Goal: Task Accomplishment & Management: Manage account settings

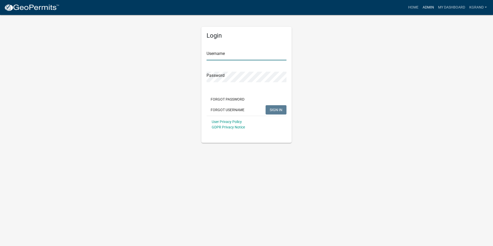
type input "kgrand"
click at [425, 7] on link "Admin" at bounding box center [428, 8] width 15 height 10
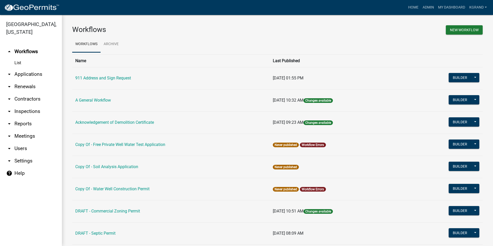
click at [22, 155] on link "arrow_drop_down Settings" at bounding box center [31, 161] width 62 height 12
select select "IA"
select select "Central Standard Time"
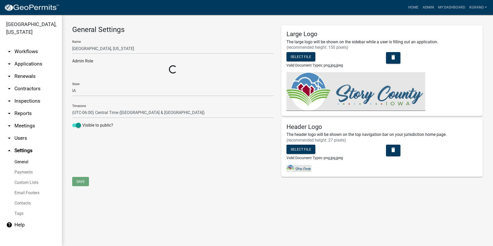
select select "03540cc7-cae6-4ec5-9df4-19164d3ec826"
click at [19, 167] on link "Payments" at bounding box center [31, 172] width 62 height 10
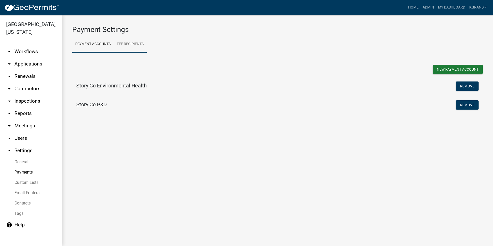
click at [124, 40] on link "Fee Recipients" at bounding box center [130, 44] width 33 height 17
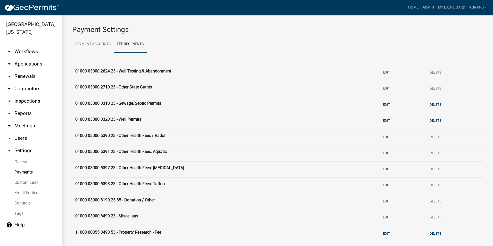
click at [199, 45] on ul "Payment Accounts Fee Recipients" at bounding box center [277, 44] width 411 height 16
click at [24, 177] on link "Custom Lists" at bounding box center [31, 182] width 62 height 10
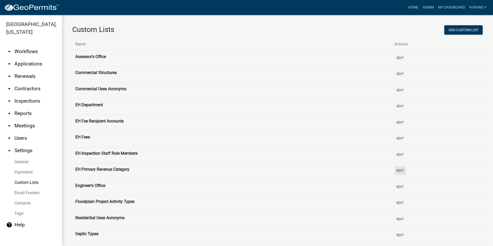
drag, startPoint x: 398, startPoint y: 171, endPoint x: 394, endPoint y: 170, distance: 3.4
click at [398, 171] on button "Edit" at bounding box center [400, 170] width 11 height 9
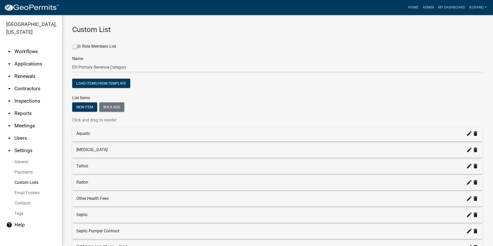
click at [20, 177] on link "Custom Lists" at bounding box center [31, 182] width 62 height 10
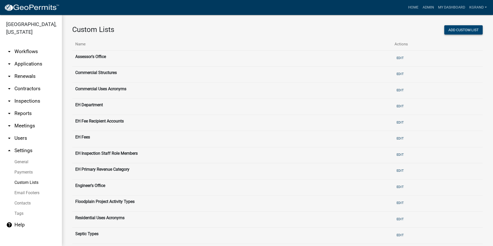
click at [459, 28] on button "Add Custom List" at bounding box center [463, 29] width 38 height 9
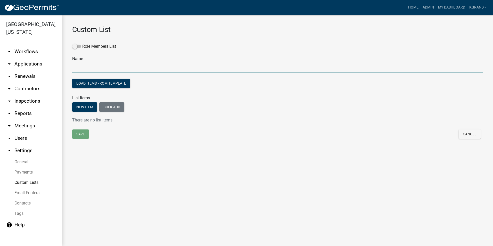
click at [86, 67] on input "text" at bounding box center [277, 67] width 411 height 11
type input "EH Fee Type"
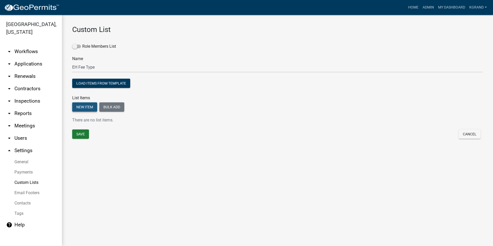
click at [78, 108] on button "New item" at bounding box center [84, 106] width 25 height 9
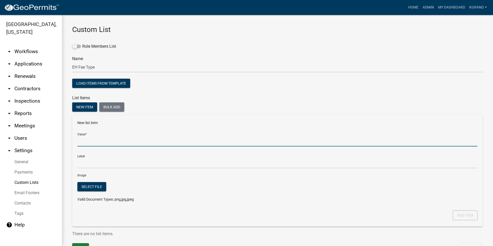
click at [87, 144] on input "Value *" at bounding box center [277, 141] width 400 height 11
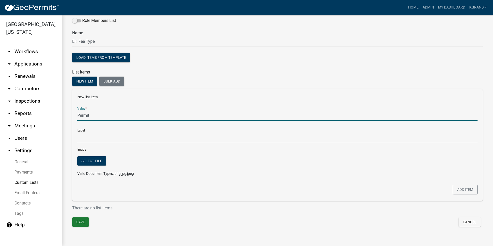
type input "Permit"
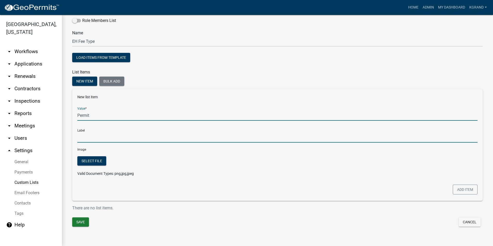
type input "Permit"
click at [79, 136] on input "Permit" at bounding box center [277, 137] width 400 height 11
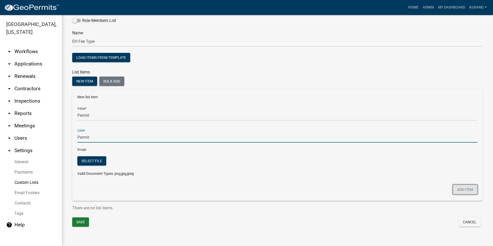
click at [456, 189] on button "Add item" at bounding box center [465, 190] width 25 height 10
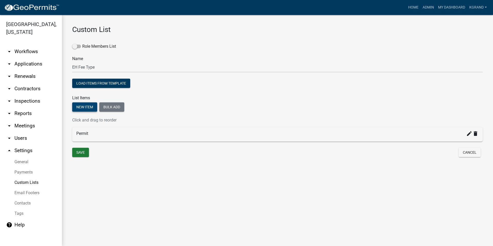
click at [86, 109] on button "New item" at bounding box center [84, 106] width 25 height 9
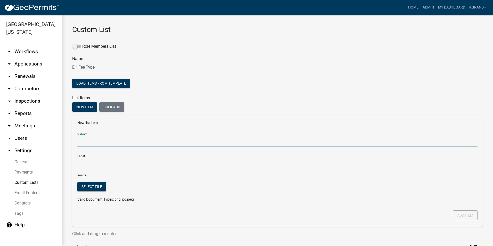
click at [83, 140] on input "Value *" at bounding box center [277, 141] width 400 height 11
type input "Inspection"
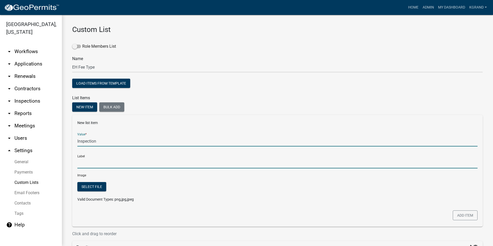
type input "Inspection"
click at [79, 164] on input "Inspection" at bounding box center [277, 163] width 400 height 11
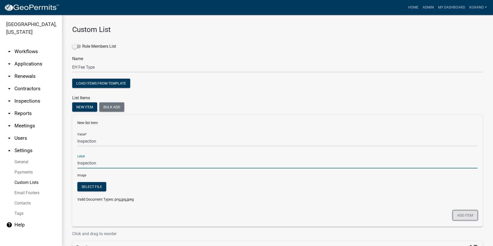
drag, startPoint x: 458, startPoint y: 216, endPoint x: 441, endPoint y: 212, distance: 18.0
click at [458, 216] on button "Add item" at bounding box center [465, 216] width 25 height 10
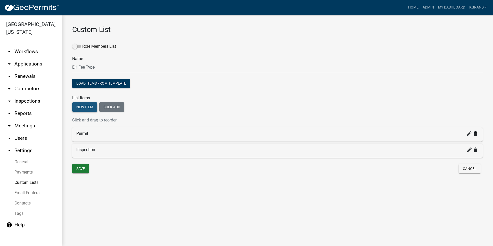
click at [80, 110] on button "New item" at bounding box center [84, 106] width 25 height 9
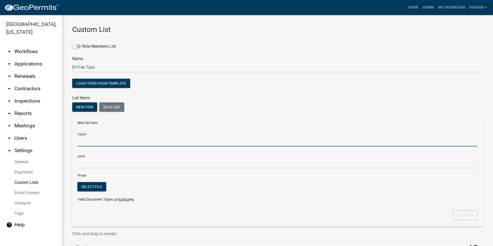
click at [83, 140] on input "Value *" at bounding box center [277, 141] width 400 height 11
type input "Service"
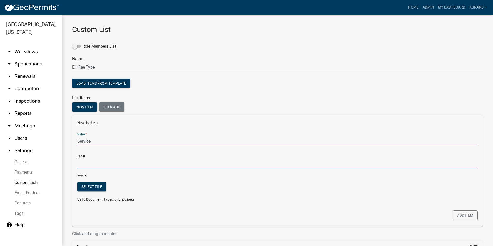
type input "Service"
click at [85, 162] on input "Service" at bounding box center [277, 163] width 400 height 11
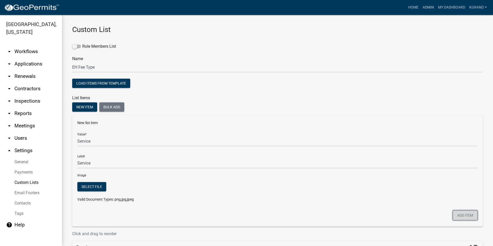
drag, startPoint x: 465, startPoint y: 216, endPoint x: 462, endPoint y: 214, distance: 3.1
click at [465, 216] on button "Add item" at bounding box center [465, 216] width 25 height 10
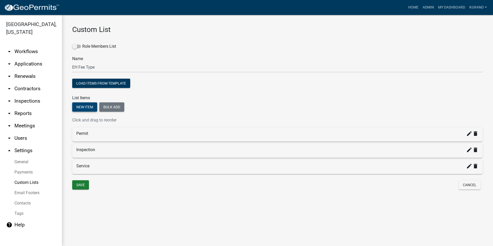
click at [76, 108] on button "New item" at bounding box center [84, 106] width 25 height 9
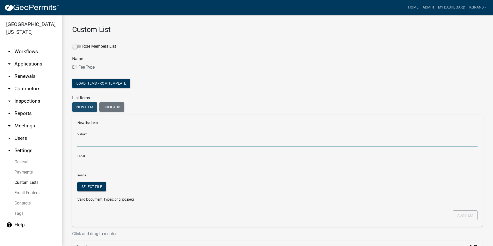
drag, startPoint x: 84, startPoint y: 147, endPoint x: 83, endPoint y: 143, distance: 3.9
click at [84, 147] on input "Value *" at bounding box center [277, 141] width 400 height 11
type input "Product"
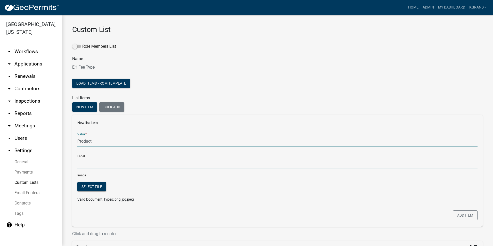
type input "Product"
click at [87, 165] on input "Product" at bounding box center [277, 163] width 400 height 11
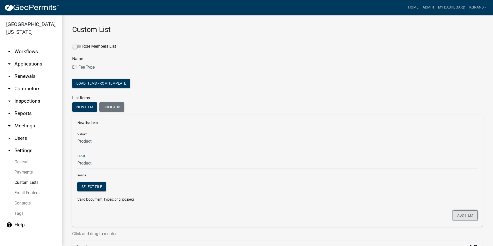
click at [458, 216] on button "Add item" at bounding box center [465, 216] width 25 height 10
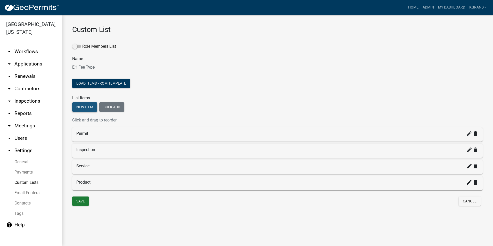
click at [87, 106] on button "New item" at bounding box center [84, 106] width 25 height 9
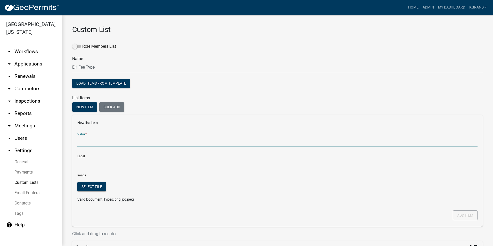
click at [84, 142] on input "Value *" at bounding box center [277, 141] width 400 height 11
type input "Administrative"
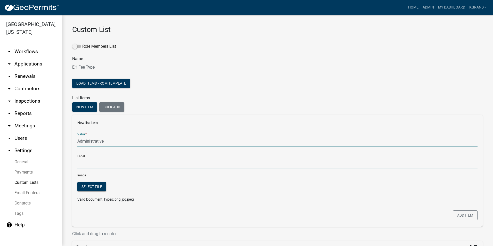
type input "Administrative"
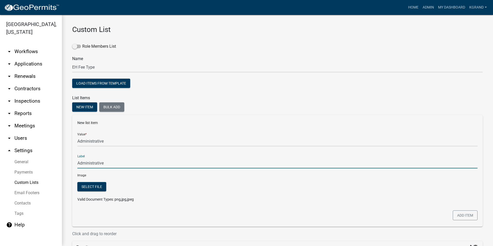
click at [89, 161] on input "Administrative" at bounding box center [277, 163] width 400 height 11
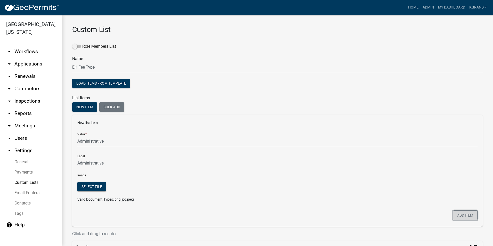
click at [461, 213] on button "Add item" at bounding box center [465, 216] width 25 height 10
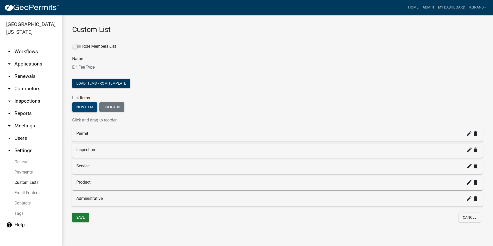
click at [91, 107] on button "New item" at bounding box center [84, 106] width 25 height 9
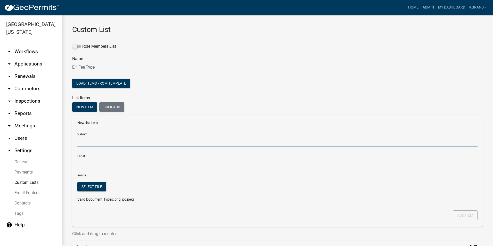
click at [94, 142] on input "Value *" at bounding box center [277, 141] width 400 height 11
type input "S"
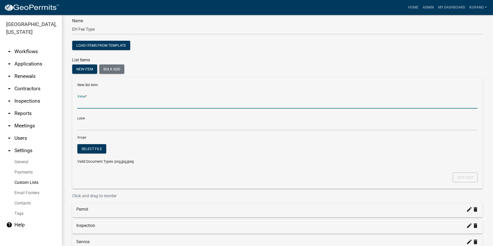
scroll to position [35, 0]
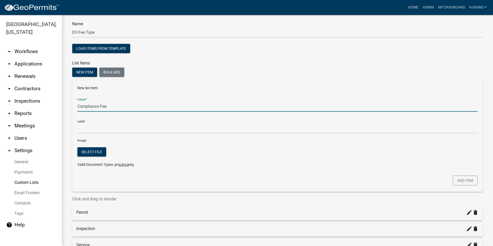
type input "Compliance Fee"
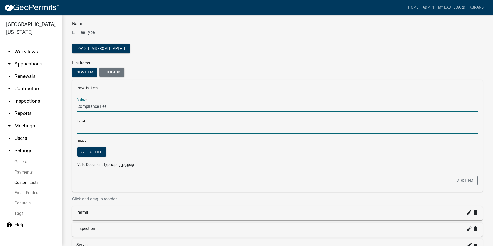
type input "Compliance Fee"
click at [114, 131] on input "Compliance Fee" at bounding box center [277, 128] width 400 height 11
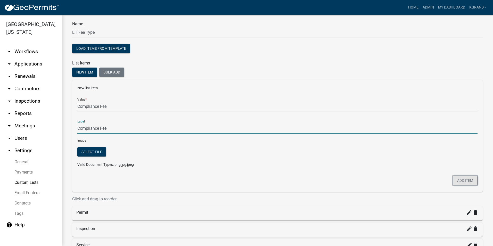
click at [454, 179] on button "Add item" at bounding box center [465, 181] width 25 height 10
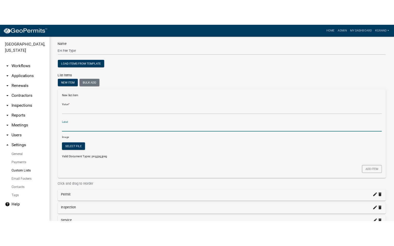
scroll to position [15, 0]
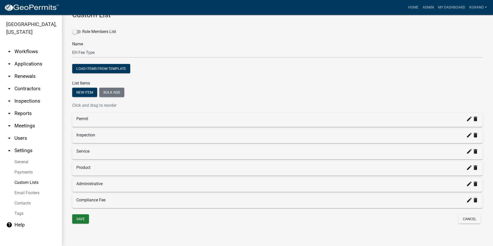
click at [122, 229] on div "Custom List Role Members List Name EH Fee Type Load items from template List It…" at bounding box center [277, 123] width 431 height 246
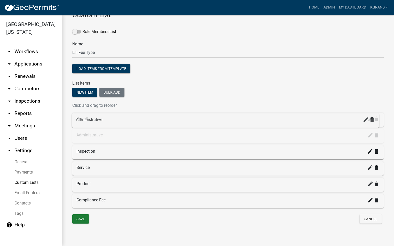
drag, startPoint x: 98, startPoint y: 185, endPoint x: 97, endPoint y: 121, distance: 64.2
click at [93, 156] on div "Inspection create delete" at bounding box center [227, 152] width 311 height 14
drag, startPoint x: 86, startPoint y: 204, endPoint x: 86, endPoint y: 137, distance: 66.8
drag, startPoint x: 82, startPoint y: 157, endPoint x: 84, endPoint y: 116, distance: 41.1
drag, startPoint x: 83, startPoint y: 137, endPoint x: 85, endPoint y: 177, distance: 40.5
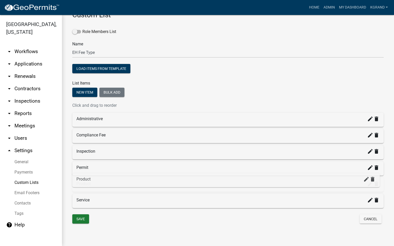
drag, startPoint x: 84, startPoint y: 204, endPoint x: 84, endPoint y: 182, distance: 21.2
click at [126, 223] on div "Save" at bounding box center [147, 219] width 159 height 11
click at [79, 218] on button "Save" at bounding box center [80, 218] width 17 height 9
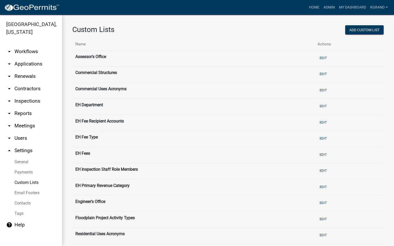
click at [32, 45] on link "arrow_drop_down Workflows" at bounding box center [31, 51] width 62 height 12
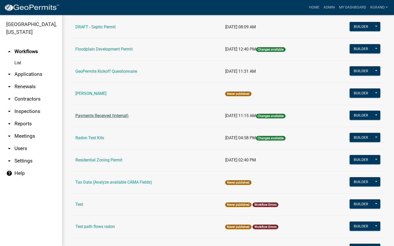
scroll to position [235, 0]
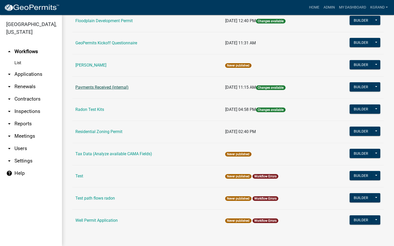
click at [92, 87] on link "Payments Received (internal)" at bounding box center [101, 87] width 53 height 5
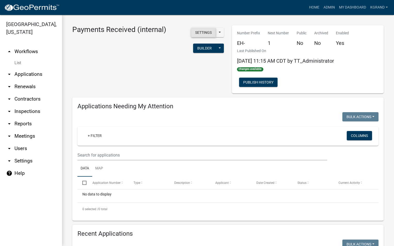
click at [197, 34] on button "Settings" at bounding box center [203, 32] width 25 height 9
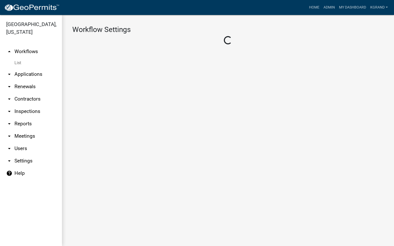
select select "7"
select select "1"
select select "da3e3e5f-670d-4329-b60c-5cc8a4b2b679"
select select "3"
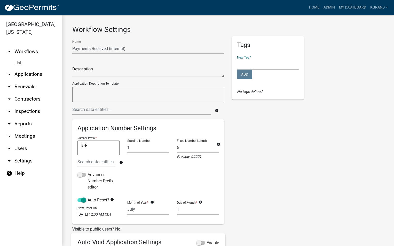
click at [247, 65] on select "Environmental Health Planning and Development" at bounding box center [268, 64] width 62 height 11
select select "d49f105d-a052-4727-94df-1d3fdbd12b94"
click at [237, 59] on select "Environmental Health Planning and Development" at bounding box center [268, 64] width 62 height 11
click at [247, 139] on div "Tags New Tag * Environmental Health Planning and Development Add No tags defined" at bounding box center [268, 174] width 80 height 277
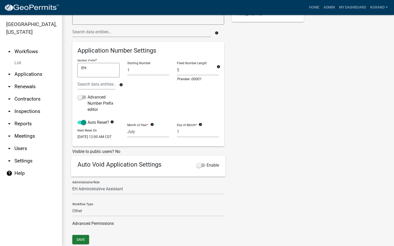
scroll to position [95, 0]
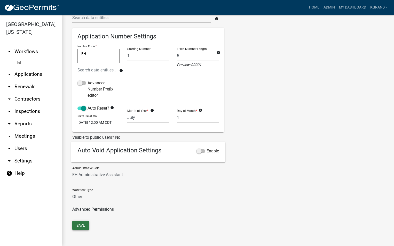
click at [83, 226] on button "Save" at bounding box center [80, 225] width 17 height 9
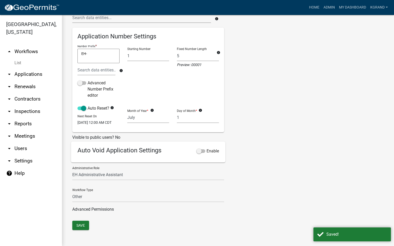
click at [266, 128] on div "Tags New Tag * Environmental Health Planning and Development Add No tags defined" at bounding box center [268, 82] width 80 height 277
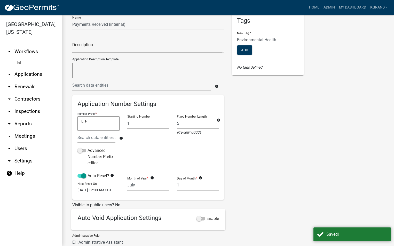
scroll to position [0, 0]
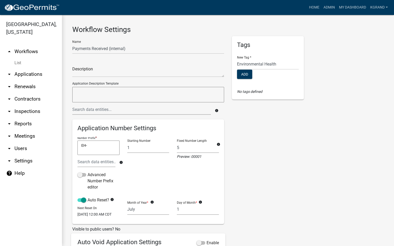
click at [29, 45] on link "arrow_drop_up Workflows" at bounding box center [31, 51] width 62 height 12
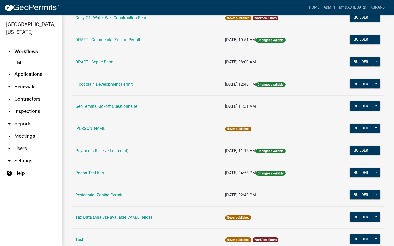
scroll to position [181, 0]
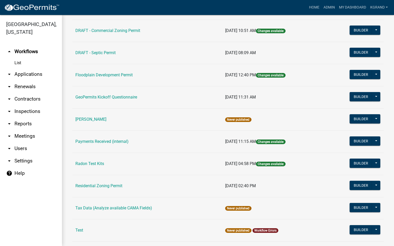
click at [92, 138] on td "Payments Received (internal)" at bounding box center [147, 142] width 150 height 22
click at [96, 145] on td "Payments Received (internal)" at bounding box center [147, 142] width 150 height 22
click at [96, 141] on link "Payments Received (internal)" at bounding box center [101, 141] width 53 height 5
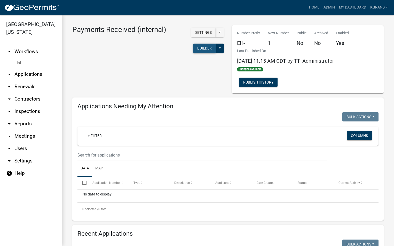
click at [198, 49] on button "Builder" at bounding box center [204, 48] width 23 height 9
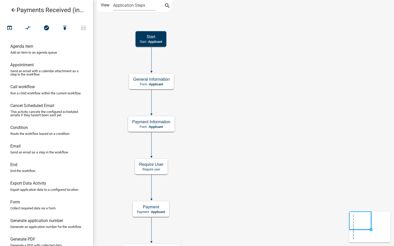
click at [202, 97] on icon "Start Start - Applicant End End - Applicant Payment Payment - Applicant General…" at bounding box center [243, 193] width 300 height 387
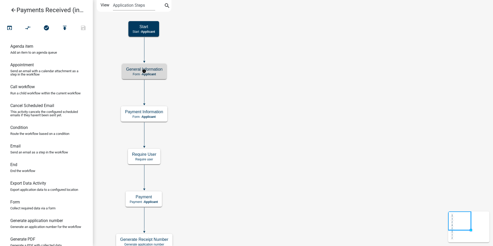
click at [155, 75] on span "Applicant" at bounding box center [149, 74] width 14 height 4
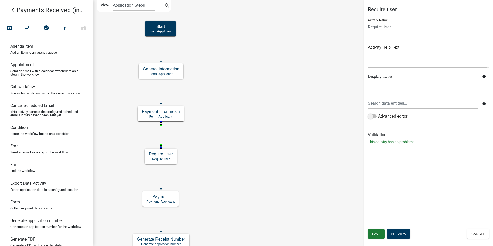
click at [161, 135] on icon at bounding box center [161, 134] width 0 height 24
click at [161, 176] on icon at bounding box center [161, 177] width 0 height 24
click at [161, 50] on icon at bounding box center [161, 49] width 0 height 24
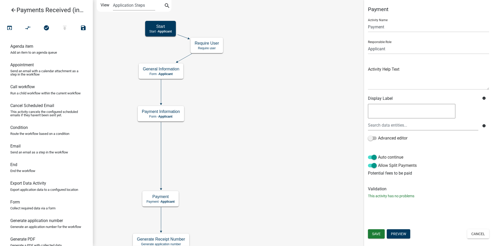
click at [211, 168] on icon "Start Start - Applicant End End - Applicant Payment Payment - Applicant General…" at bounding box center [293, 188] width 400 height 377
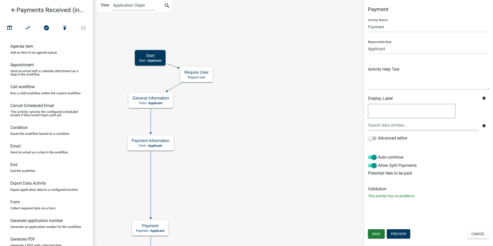
click at [220, 146] on icon "Start Start - Applicant End End - Applicant Payment Payment - Applicant General…" at bounding box center [293, 203] width 400 height 406
click at [221, 136] on icon "Start Start - Applicant End End - Applicant Payment Payment - Applicant General…" at bounding box center [293, 203] width 400 height 406
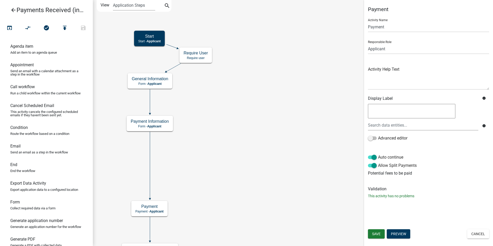
click at [235, 121] on icon "Start Start - Applicant End End - Applicant Payment Payment - Applicant General…" at bounding box center [293, 193] width 400 height 387
click at [225, 124] on icon "Start Start - Applicant End End - Applicant Payment Payment - Applicant General…" at bounding box center [293, 193] width 400 height 387
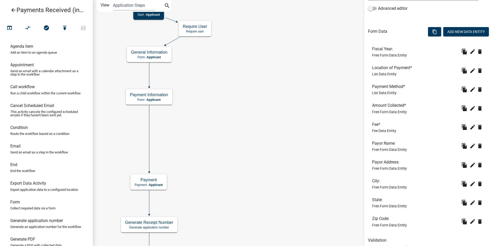
scroll to position [149, 0]
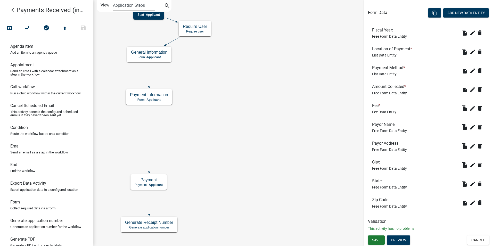
click at [213, 118] on icon "Start Start - Applicant End End - Applicant Payment Payment - Applicant General…" at bounding box center [293, 180] width 400 height 360
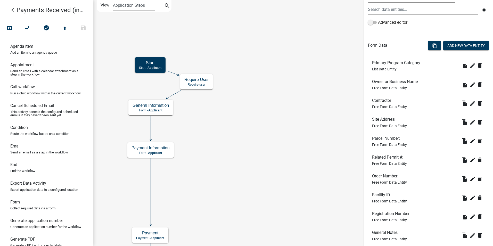
scroll to position [167, 0]
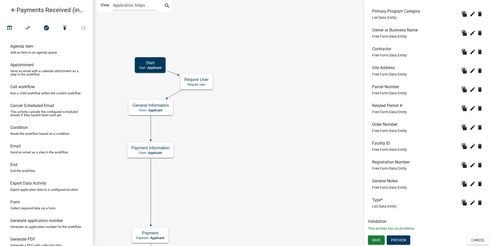
click at [233, 144] on icon "Start Start - Applicant End End - Applicant Payment Payment - Applicant General…" at bounding box center [293, 207] width 400 height 414
click at [470, 15] on icon "edit" at bounding box center [473, 14] width 6 height 6
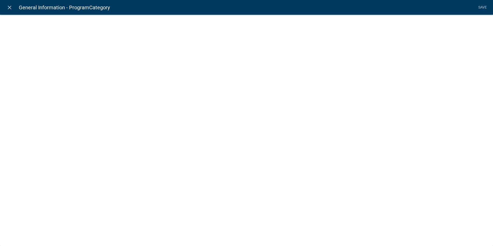
select select "list-data"
select select
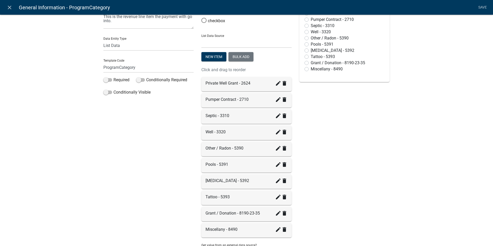
scroll to position [31, 0]
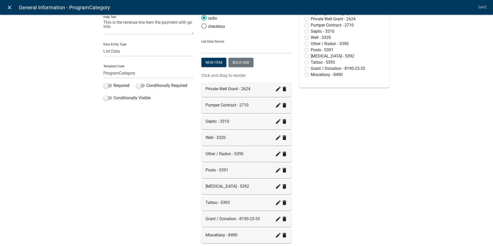
click at [11, 9] on icon "close" at bounding box center [9, 7] width 6 height 6
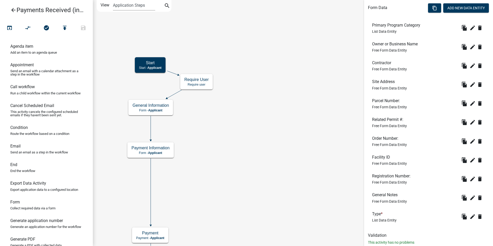
scroll to position [155, 0]
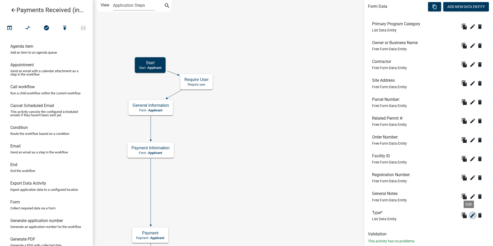
click at [470, 215] on icon "edit" at bounding box center [473, 215] width 6 height 6
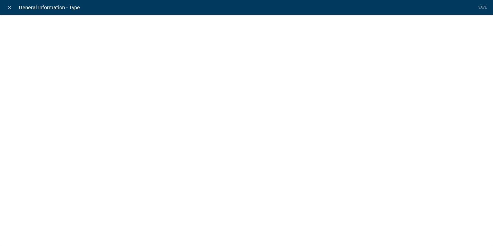
select select "list-data"
select select
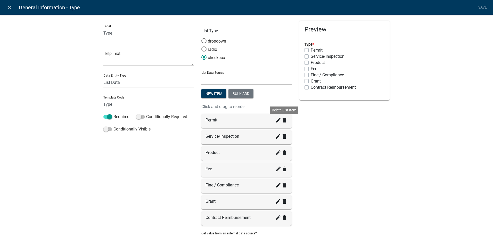
click at [284, 121] on icon "delete" at bounding box center [284, 120] width 6 height 6
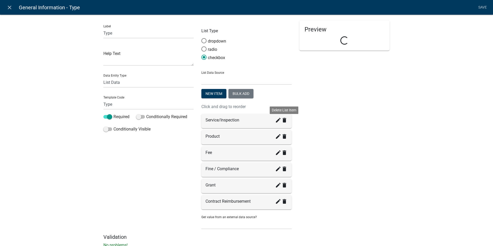
click at [282, 123] on icon "delete" at bounding box center [284, 120] width 6 height 6
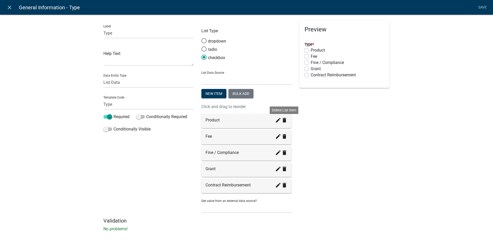
click at [282, 122] on icon "delete" at bounding box center [284, 120] width 6 height 6
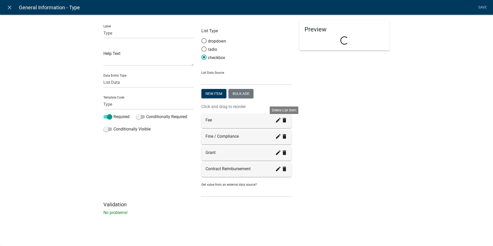
click at [282, 122] on icon "delete" at bounding box center [284, 120] width 6 height 6
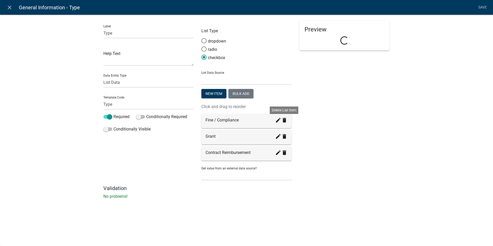
click at [282, 122] on icon "delete" at bounding box center [284, 120] width 6 height 6
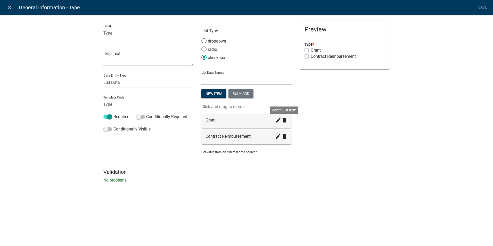
click at [284, 122] on icon "delete" at bounding box center [284, 120] width 6 height 6
click at [284, 133] on icon "delete" at bounding box center [284, 136] width 6 height 6
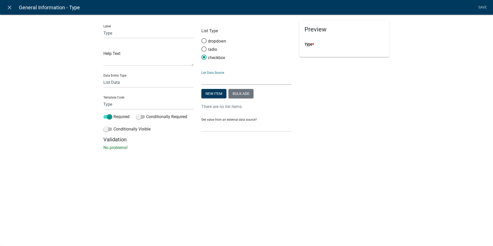
click at [208, 81] on select "State List Assessor's Office Assessor's Office Commercial Structures Commercial…" at bounding box center [246, 79] width 90 height 11
click at [201, 74] on select "State List Assessor's Office Assessor's Office Commercial Structures Commercial…" at bounding box center [246, 79] width 90 height 11
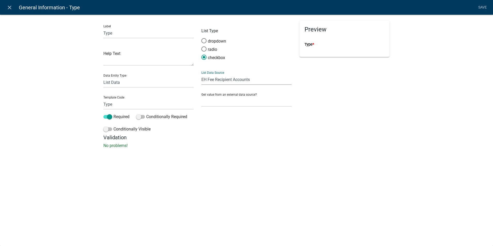
click at [210, 80] on select "State List Assessor's Office Assessor's Office Commercial Structures Commercial…" at bounding box center [246, 79] width 90 height 11
select select "custom-list-d55d1e7b-34b8-4681-9f47-60ba77762c0a"
click at [201, 74] on select "State List Assessor's Office Assessor's Office Commercial Structures Commercial…" at bounding box center [246, 79] width 90 height 11
click at [292, 174] on div "close General Information - Type Save Label Type Help Text Data Entity Type Fre…" at bounding box center [246, 123] width 493 height 246
click at [481, 6] on link "Save" at bounding box center [482, 8] width 13 height 10
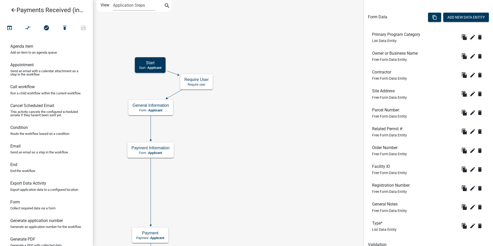
scroll to position [167, 0]
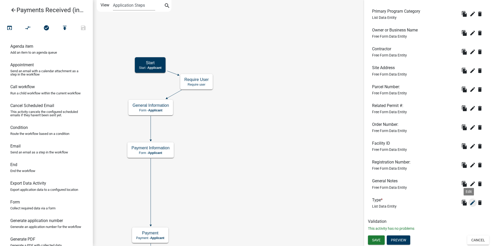
click at [471, 205] on icon "edit" at bounding box center [473, 203] width 6 height 6
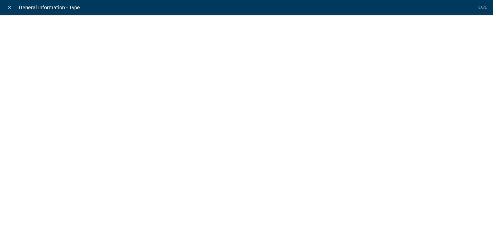
select select "list-data"
select select "custom-list-d55d1e7b-34b8-4681-9f47-60ba77762c0a"
select select
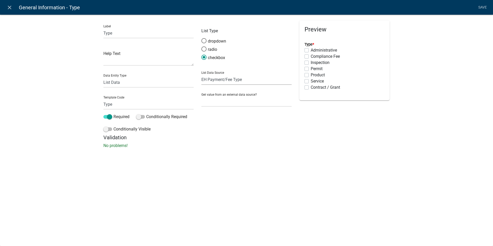
click at [249, 82] on select "State List Assessor's Office Assessor's Office Commercial Structures Commercial…" at bounding box center [246, 79] width 90 height 11
click at [327, 167] on div "close General Information - Type Save Label Type Help Text Data Entity Type Fre…" at bounding box center [246, 123] width 493 height 246
click at [480, 7] on link "Save" at bounding box center [482, 8] width 13 height 10
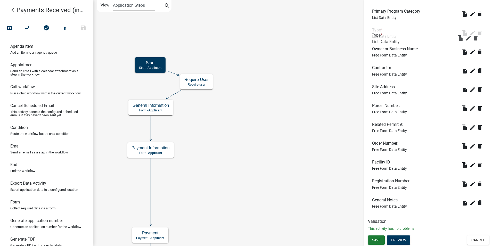
drag, startPoint x: 375, startPoint y: 200, endPoint x: 376, endPoint y: 28, distance: 172.1
click at [470, 13] on icon "edit" at bounding box center [473, 14] width 6 height 6
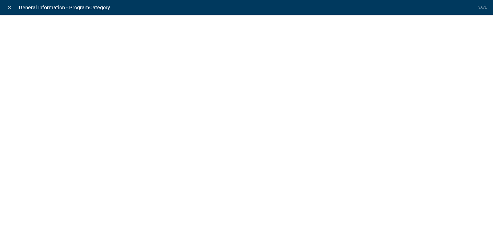
select select "list-data"
select select
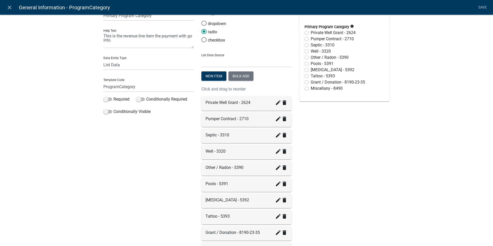
scroll to position [0, 0]
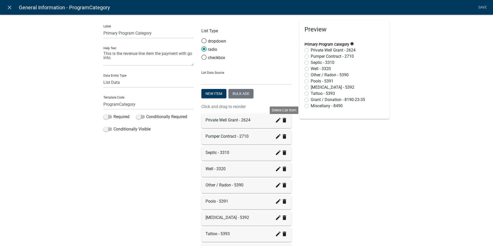
click at [282, 121] on icon "delete" at bounding box center [284, 120] width 6 height 6
click at [282, 133] on icon "delete" at bounding box center [284, 136] width 6 height 6
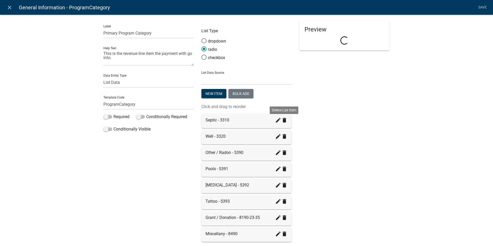
click at [282, 121] on icon "delete" at bounding box center [284, 120] width 6 height 6
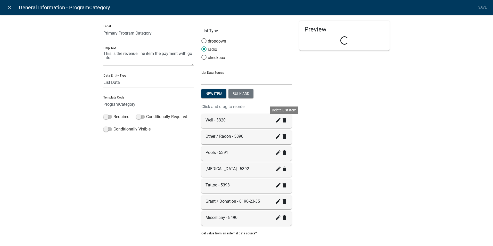
click at [282, 121] on icon "delete" at bounding box center [284, 120] width 6 height 6
click at [282, 133] on icon "delete" at bounding box center [284, 136] width 6 height 6
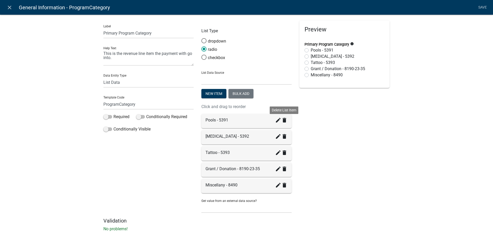
click at [282, 121] on icon "delete" at bounding box center [284, 120] width 6 height 6
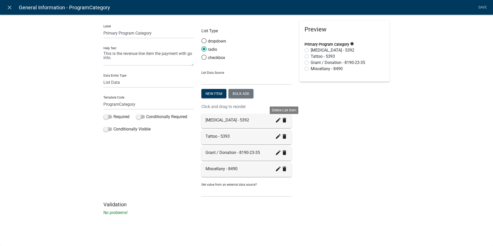
click at [282, 121] on icon "delete" at bounding box center [284, 120] width 6 height 6
click at [282, 133] on icon "delete" at bounding box center [284, 136] width 6 height 6
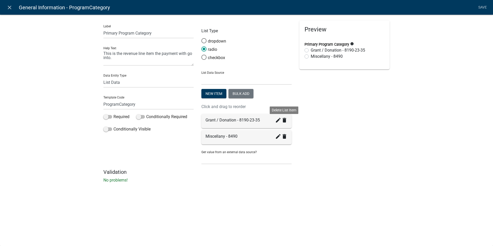
click at [282, 121] on icon "delete" at bounding box center [284, 120] width 6 height 6
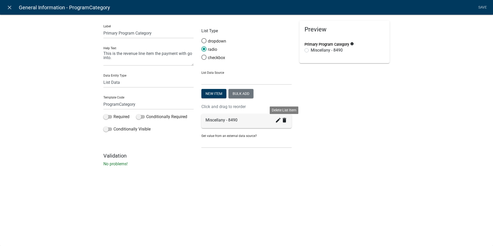
click at [282, 121] on icon "delete" at bounding box center [284, 120] width 6 height 6
click at [282, 130] on div "Get value from an external data source? None Applicant Data" at bounding box center [246, 139] width 90 height 18
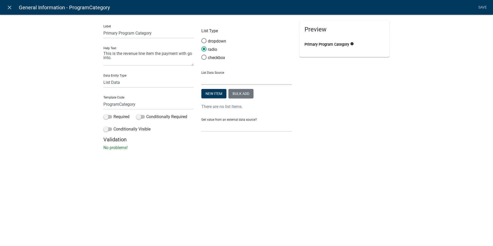
click at [213, 80] on select "State List Assessor's Office Assessor's Office Commercial Structures Commercial…" at bounding box center [246, 79] width 90 height 11
select select "custom-list-6b8724ae-86b8-4cd6-a61d-dc5adcf4b6fa"
click at [201, 74] on select "State List Assessor's Office Assessor's Office Commercial Structures Commercial…" at bounding box center [246, 79] width 90 height 11
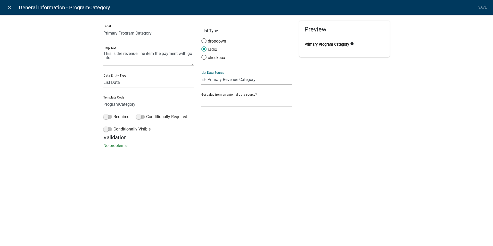
click at [108, 117] on span at bounding box center [107, 117] width 9 height 4
click at [114, 114] on input "Required" at bounding box center [114, 114] width 0 height 0
click at [160, 106] on input "ProgramCategory" at bounding box center [148, 104] width 90 height 11
click at [483, 6] on link "Save" at bounding box center [482, 8] width 13 height 10
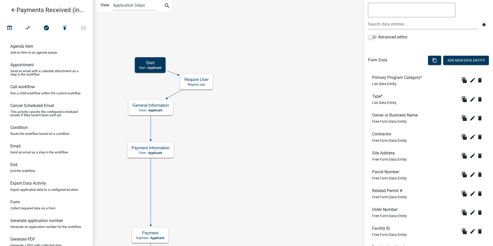
scroll to position [103, 0]
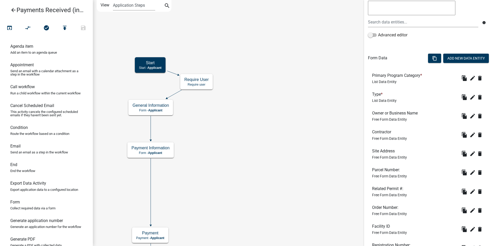
click at [290, 104] on icon "Start Start - Applicant End End - Applicant Payment Payment - Applicant General…" at bounding box center [293, 207] width 400 height 414
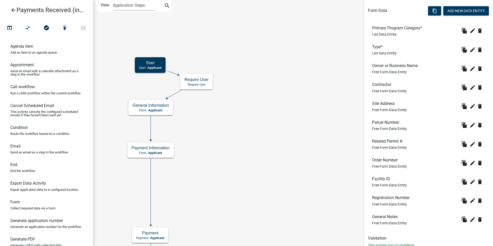
scroll to position [142, 0]
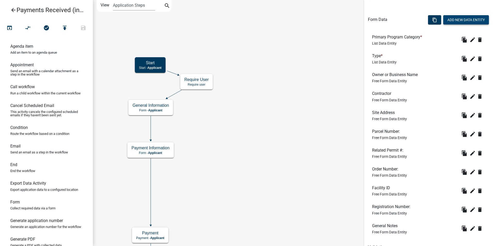
click at [459, 20] on button "Add New Data Entity" at bounding box center [466, 19] width 46 height 9
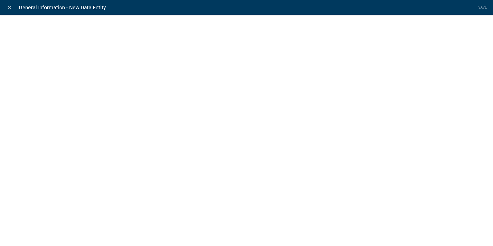
select select
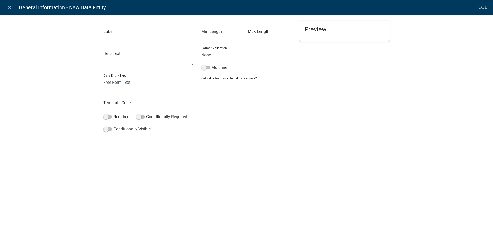
click at [115, 35] on input "text" at bounding box center [148, 33] width 90 height 11
type input "Fee Description"
click at [72, 84] on div "Label Fee Description Help Text Data Entity Type Free Form Text Document Displa…" at bounding box center [246, 75] width 493 height 139
click at [111, 105] on input "text" at bounding box center [148, 104] width 90 height 11
type input "FeeDecription"
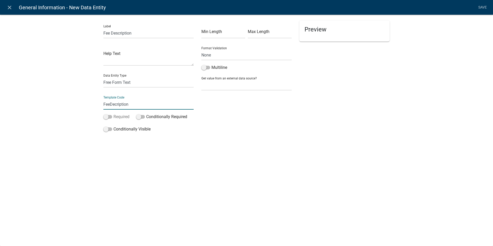
click at [108, 117] on span at bounding box center [107, 117] width 9 height 4
click at [114, 114] on input "Required" at bounding box center [114, 114] width 0 height 0
click at [126, 83] on select "Free Form Text Document Display Entity Value Fee Numeric Data Date Map Sketch D…" at bounding box center [148, 82] width 90 height 11
select select "list-data"
click at [103, 77] on select "Free Form Text Document Display Entity Value Fee Numeric Data Date Map Sketch D…" at bounding box center [148, 82] width 90 height 11
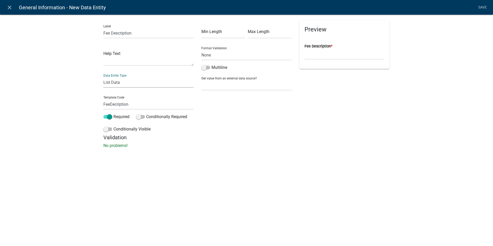
select select "list-data"
select select
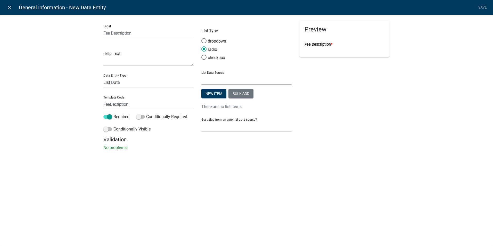
click at [210, 78] on select "State List Assessor's Office Assessor's Office Commercial Structures Commercial…" at bounding box center [246, 79] width 90 height 11
select select "custom-list-5a78d565-806f-4ab6-8339-38b2061274ce"
click at [201, 74] on select "State List Assessor's Office Assessor's Office Commercial Structures Commercial…" at bounding box center [246, 79] width 90 height 11
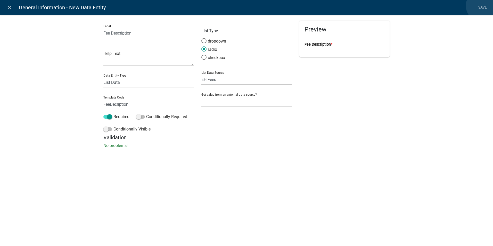
click at [482, 6] on link "Save" at bounding box center [482, 8] width 13 height 10
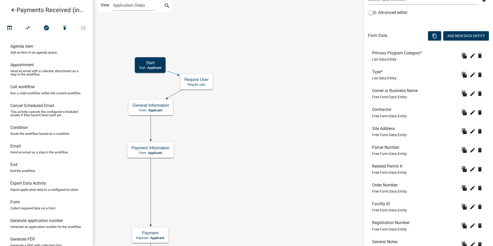
scroll to position [186, 0]
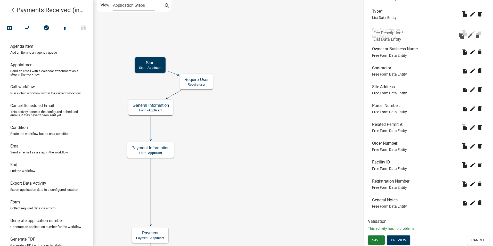
drag, startPoint x: 380, startPoint y: 200, endPoint x: 381, endPoint y: 33, distance: 167.7
drag, startPoint x: 377, startPoint y: 201, endPoint x: 378, endPoint y: 47, distance: 154.0
click at [378, 242] on span "Save" at bounding box center [376, 240] width 9 height 4
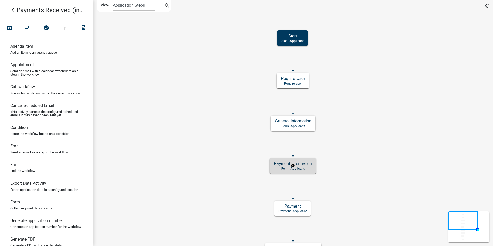
click at [311, 168] on p "Form - Applicant" at bounding box center [293, 169] width 38 height 4
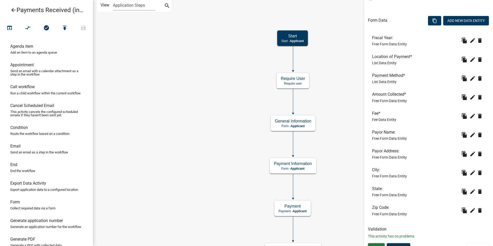
scroll to position [149, 0]
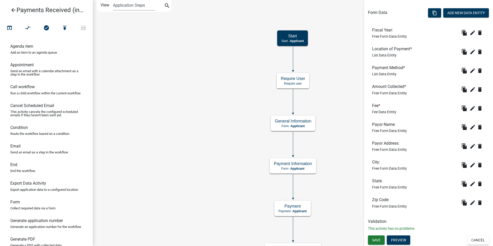
click at [390, 109] on div "Fee * Fee Data Entity" at bounding box center [384, 108] width 24 height 11
click at [339, 122] on icon "Start Start - Applicant End End - Applicant Payment Payment - Applicant General…" at bounding box center [293, 193] width 400 height 387
click at [470, 106] on icon "edit" at bounding box center [473, 108] width 6 height 6
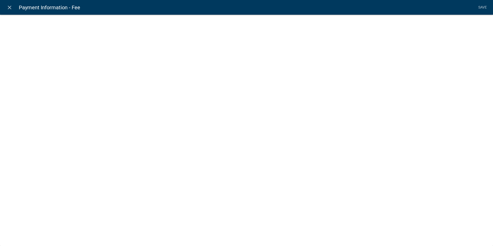
select select "fee"
select select "1: 81b4400e-00ef-4aab-a5f3-30a26cefa174"
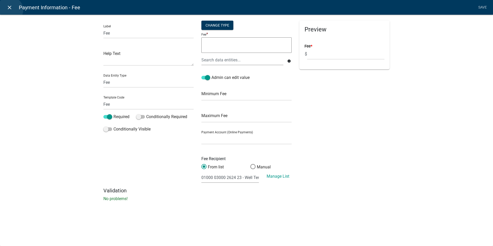
click at [10, 10] on icon "close" at bounding box center [9, 7] width 6 height 6
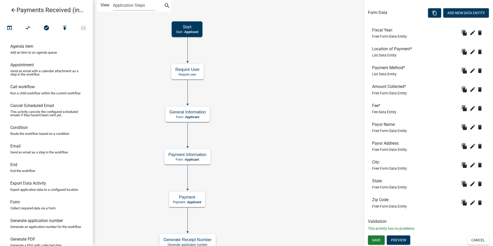
click at [281, 160] on icon "Start Start - Applicant End End - Applicant Payment Payment - Applicant General…" at bounding box center [293, 189] width 400 height 378
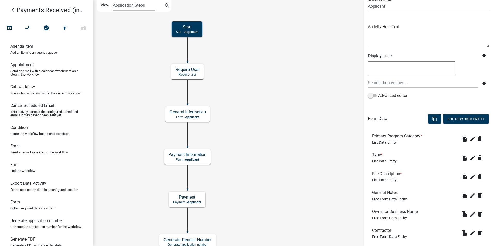
scroll to position [52, 0]
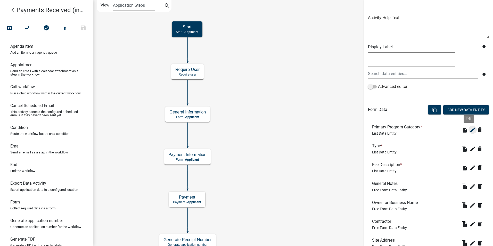
click at [470, 129] on icon "edit" at bounding box center [473, 130] width 6 height 6
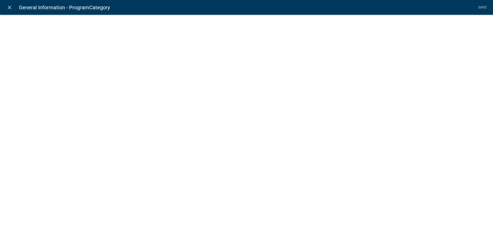
select select "list-data"
select select "custom-list-6b8724ae-86b8-4cd6-a61d-dc5adcf4b6fa"
select select
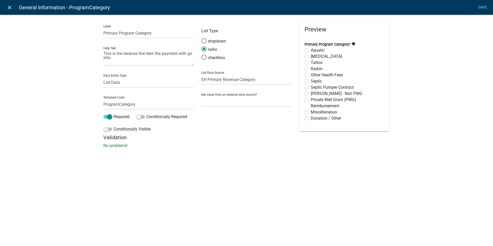
click at [11, 8] on icon "close" at bounding box center [9, 7] width 6 height 6
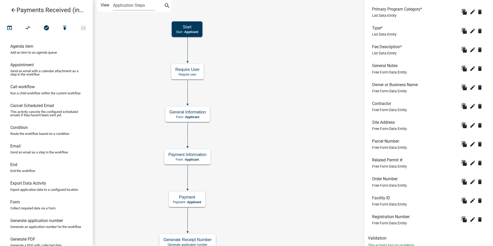
scroll to position [160, 0]
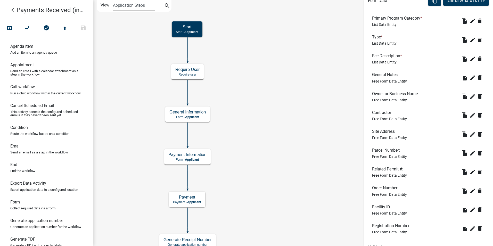
click at [271, 138] on icon "Start Start - Applicant End End - Applicant Payment Payment - Applicant General…" at bounding box center [293, 189] width 400 height 378
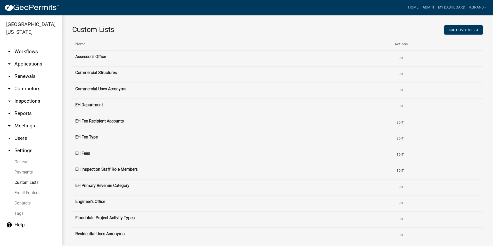
click at [85, 136] on th "EH Fee Type" at bounding box center [231, 139] width 319 height 16
click at [393, 139] on button "Edit" at bounding box center [400, 138] width 11 height 9
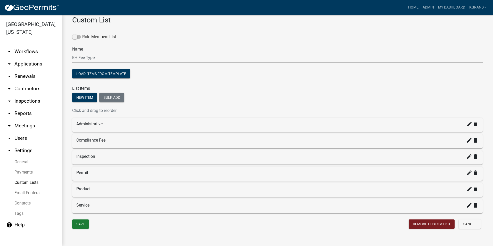
scroll to position [15, 0]
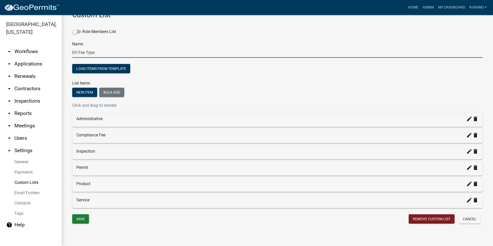
click at [82, 52] on input "EH Fee Type" at bounding box center [277, 52] width 411 height 11
click at [121, 54] on input "EH Payment Type" at bounding box center [277, 52] width 411 height 11
click at [107, 53] on input "EH Payment Type" at bounding box center [277, 52] width 411 height 11
click at [94, 52] on input "EH Payment Type" at bounding box center [277, 52] width 411 height 11
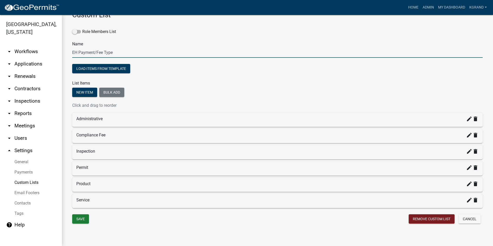
click at [157, 47] on input "EH Payment/Fee Type" at bounding box center [277, 52] width 411 height 11
type input "EH Payment/Fee Type"
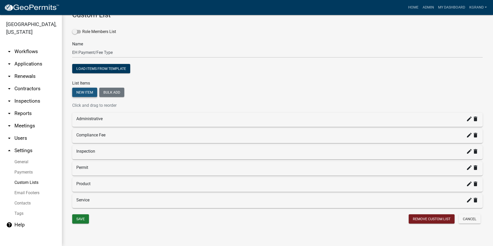
click at [82, 93] on button "New item" at bounding box center [84, 92] width 25 height 9
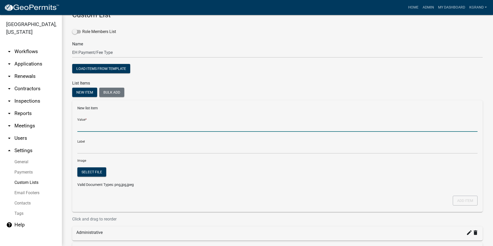
click at [91, 128] on input "Value *" at bounding box center [277, 126] width 400 height 11
type input "Contract / Grant"
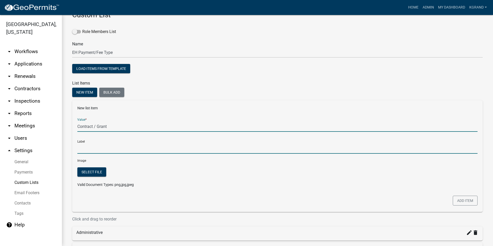
type input "Contract / Grant"
click at [119, 150] on input "Contract / Grant" at bounding box center [277, 148] width 400 height 11
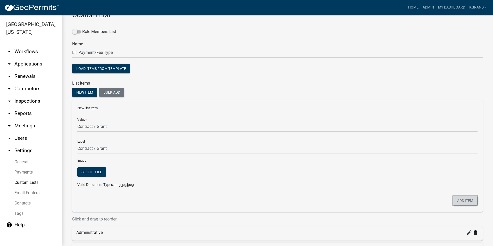
click at [393, 201] on button "Add item" at bounding box center [465, 201] width 25 height 10
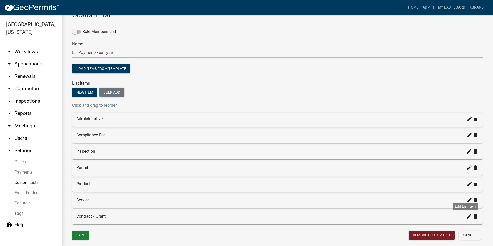
click at [393, 218] on icon "create" at bounding box center [469, 216] width 6 height 6
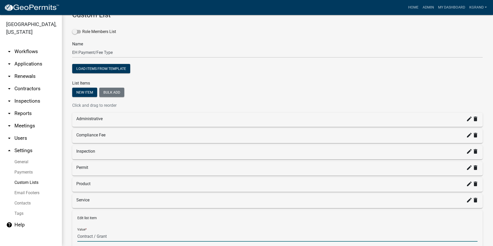
click at [115, 236] on input "Contract / Grant" at bounding box center [277, 236] width 400 height 11
type input "Contract / Grant"
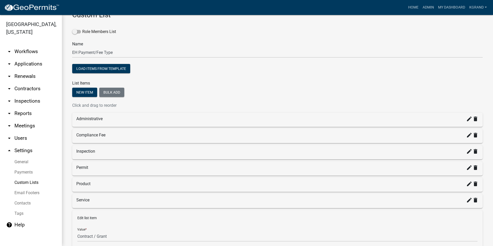
click at [296, 87] on div "Role Members List Name EH Payment/Fee Type Load items from template List Items …" at bounding box center [277, 171] width 411 height 301
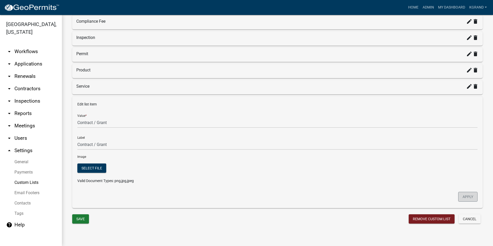
click at [393, 197] on button "Apply" at bounding box center [467, 197] width 19 height 10
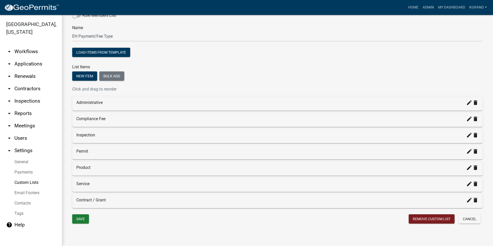
click at [84, 224] on div "Save" at bounding box center [172, 219] width 209 height 11
click at [81, 220] on button "Save" at bounding box center [80, 218] width 17 height 9
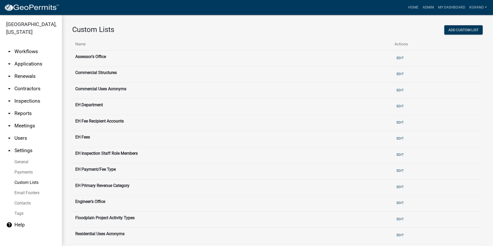
click at [25, 45] on link "arrow_drop_down Workflows" at bounding box center [31, 51] width 62 height 12
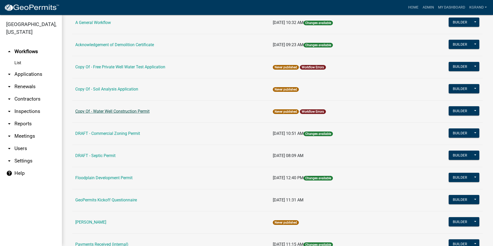
scroll to position [103, 0]
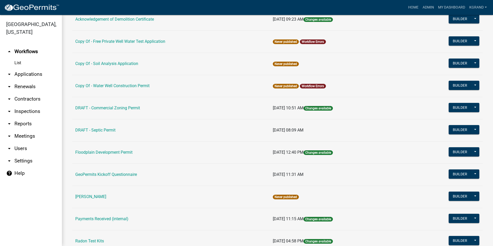
click at [21, 156] on link "arrow_drop_down Settings" at bounding box center [31, 161] width 62 height 12
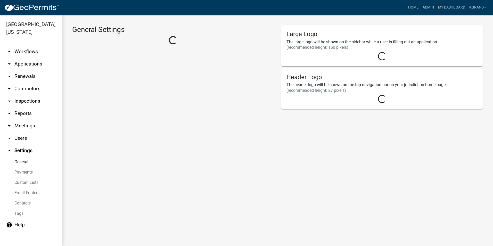
select select "03540cc7-cae6-4ec5-9df4-19164d3ec826"
select select "IA"
select select "Central Standard Time"
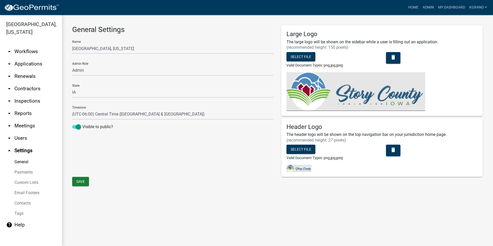
click at [23, 177] on link "Custom Lists" at bounding box center [31, 182] width 62 height 10
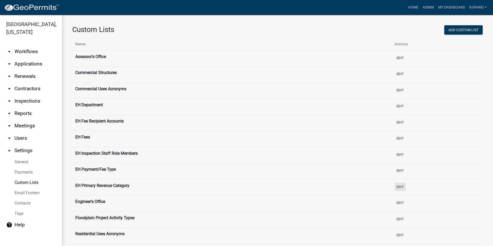
click at [393, 186] on button "Edit" at bounding box center [400, 187] width 11 height 9
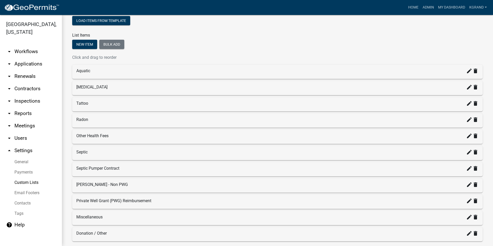
scroll to position [77, 0]
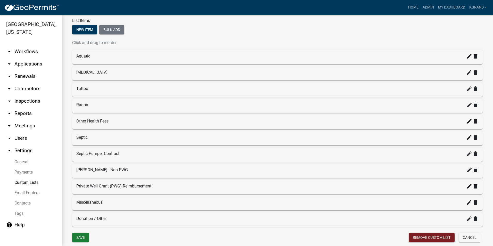
click at [22, 177] on link "Custom Lists" at bounding box center [31, 182] width 62 height 10
